Goal: Find specific page/section: Find specific page/section

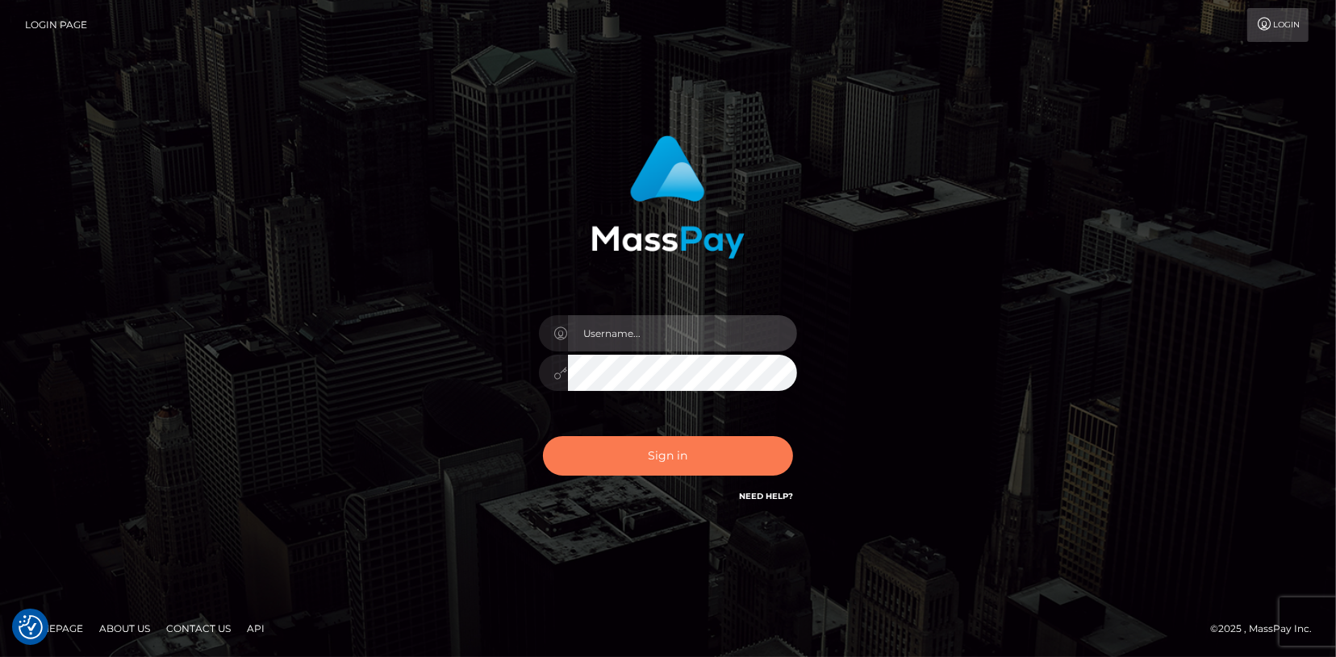
type input "angie.cosmo"
click at [689, 461] on button "Sign in" at bounding box center [668, 456] width 250 height 40
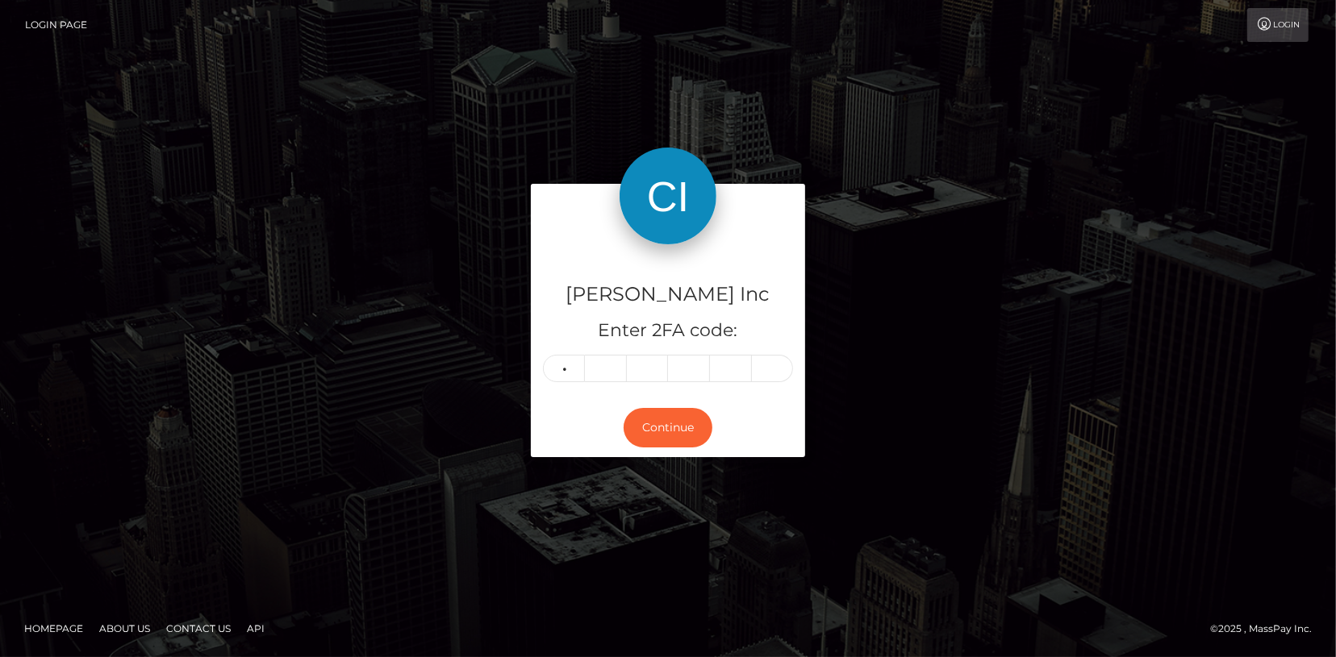
type input "0"
type input "1"
type input "0"
type input "5"
type input "6"
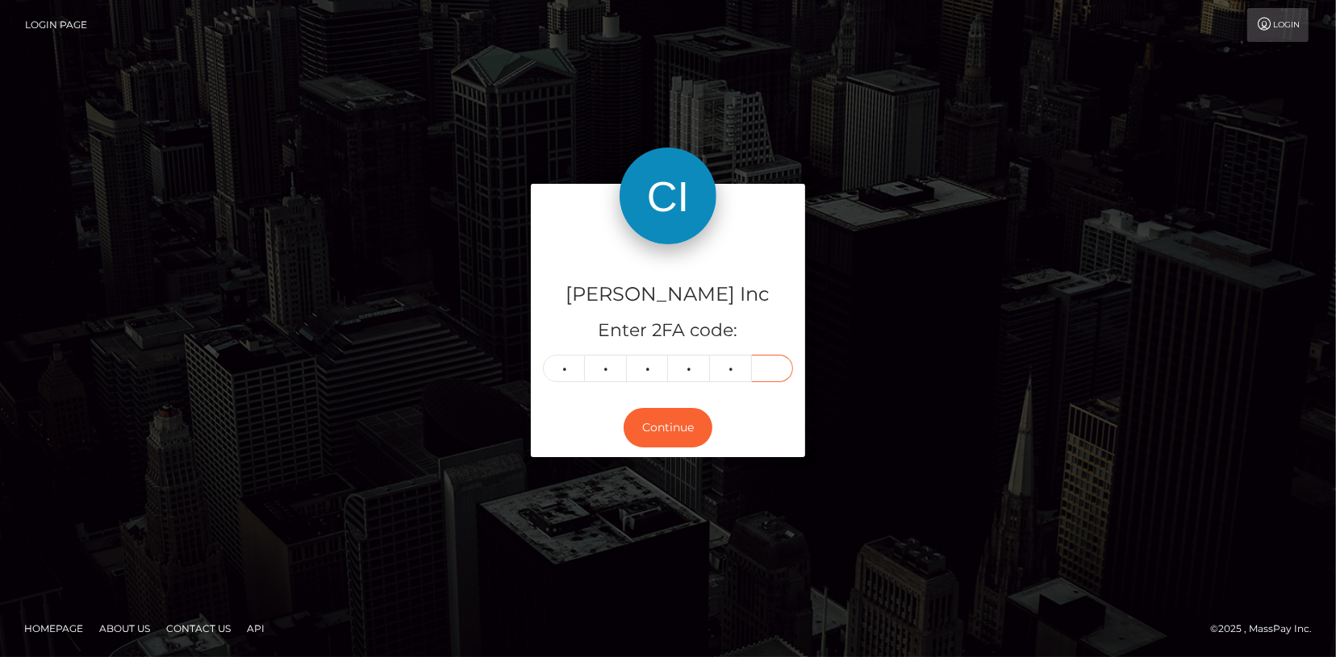
type input "1"
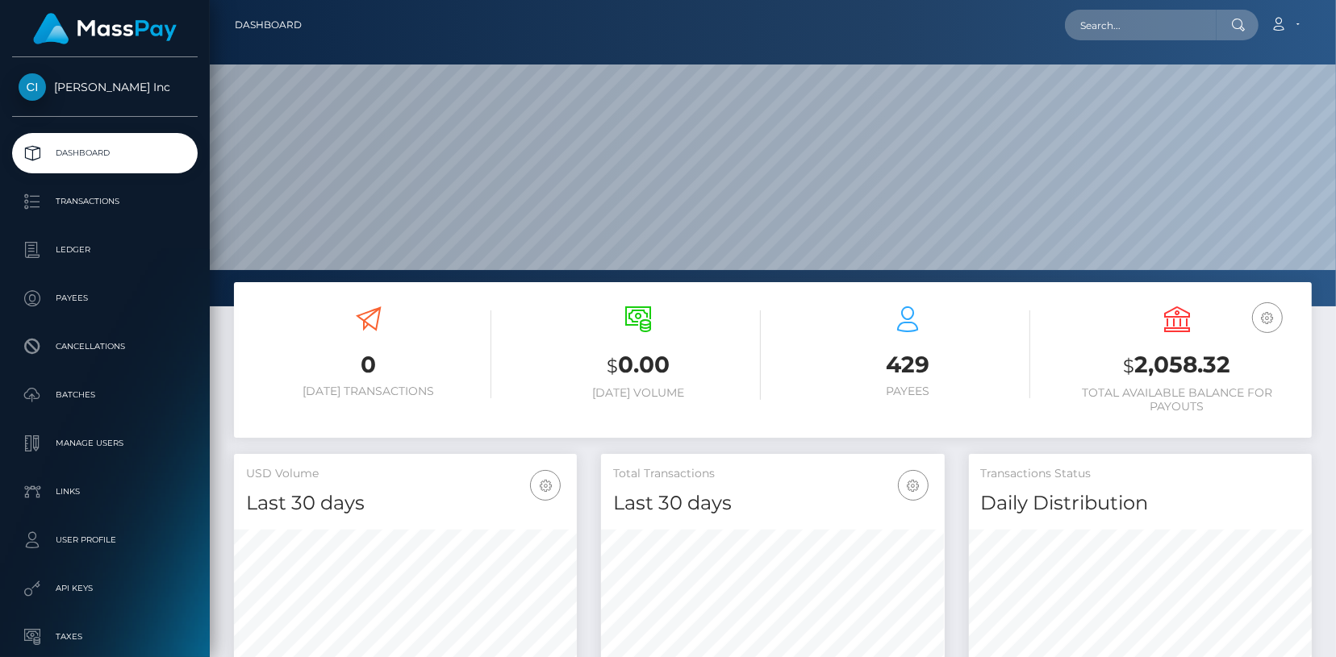
scroll to position [286, 343]
click at [1169, 27] on input "text" at bounding box center [1141, 25] width 152 height 31
paste input "tolstolobikdima@gmail.com"
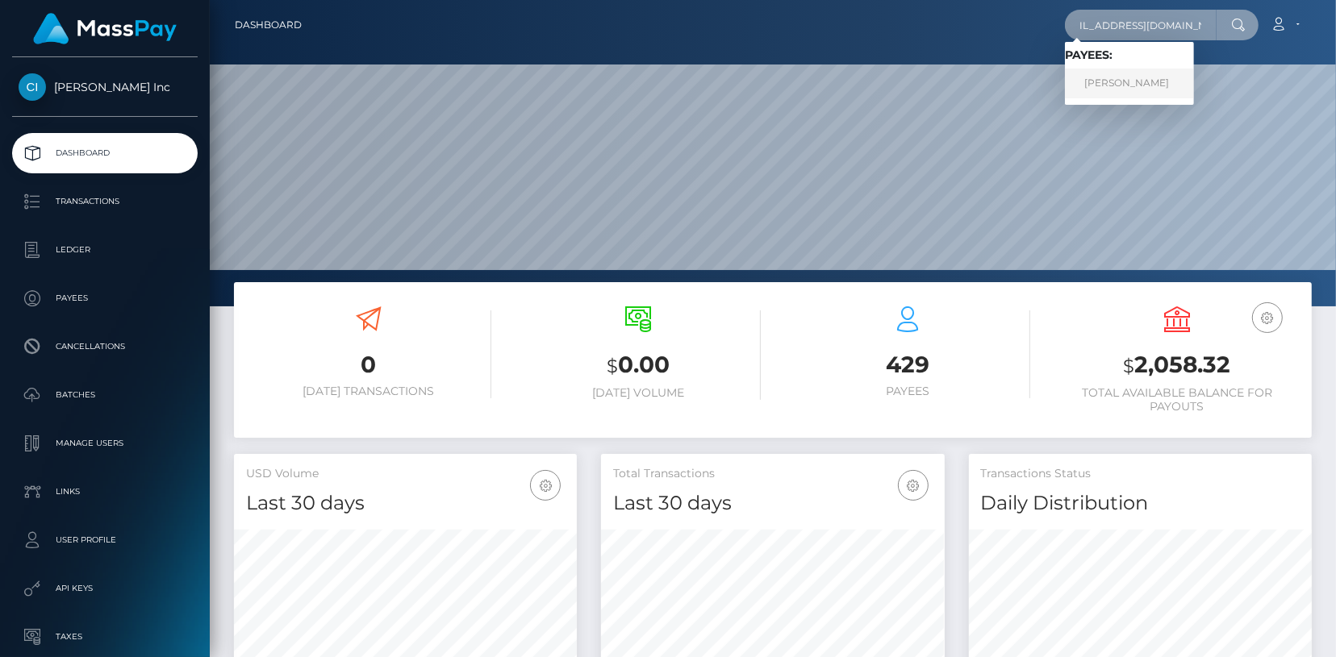
type input "tolstolobikdima@gmail.com"
click at [1126, 81] on link "Evgeniia Konstantinovna Gurevskikh" at bounding box center [1129, 84] width 129 height 30
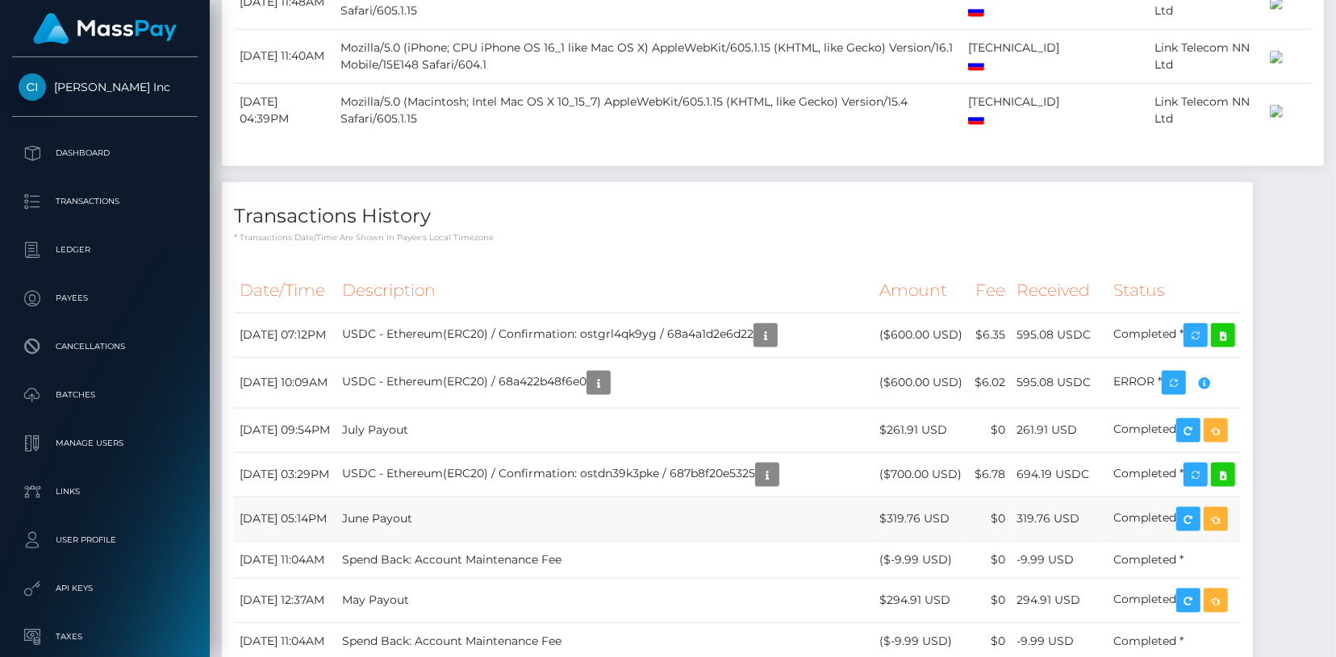
scroll to position [1109, 0]
